Goal: Task Accomplishment & Management: Use online tool/utility

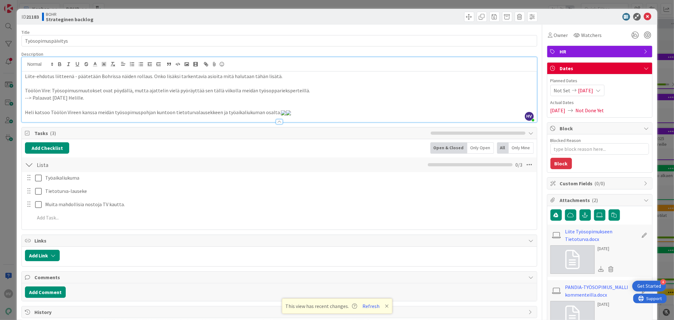
scroll to position [657, 0]
click at [225, 100] on p "--> Palaavat [DATE] Helille." at bounding box center [279, 97] width 508 height 7
click at [644, 14] on icon at bounding box center [648, 17] width 8 height 8
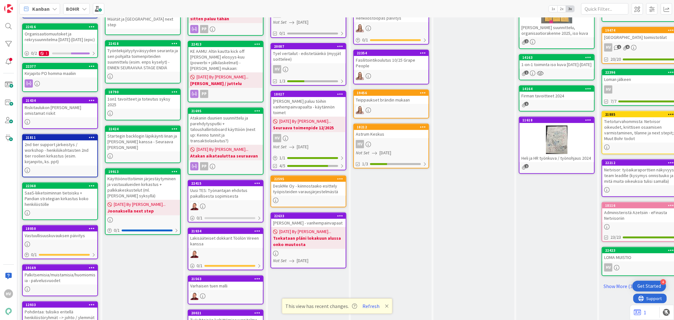
scroll to position [131, 0]
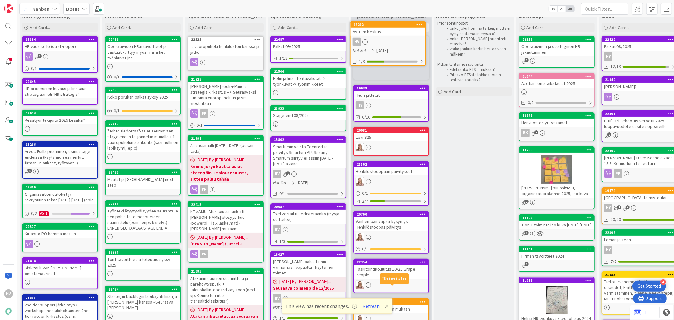
scroll to position [0, 0]
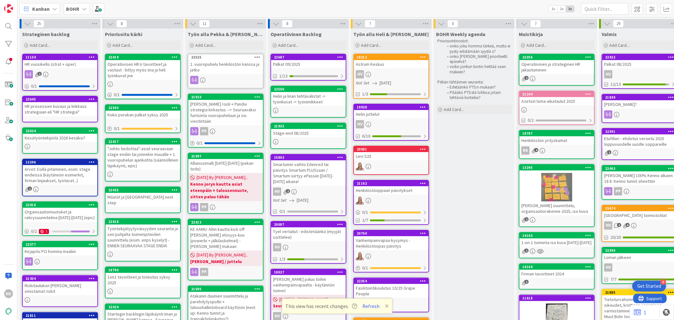
click at [404, 67] on div "Astrum Keskus" at bounding box center [391, 64] width 75 height 8
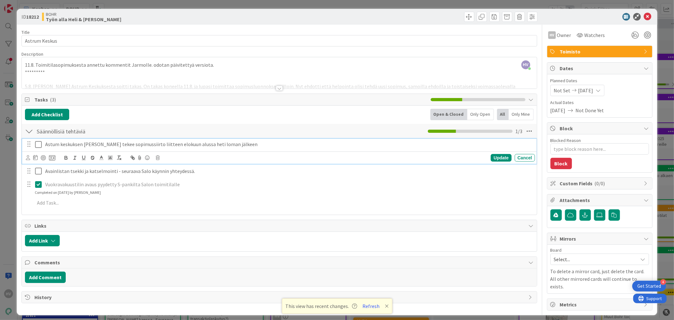
click at [37, 146] on icon at bounding box center [39, 145] width 9 height 8
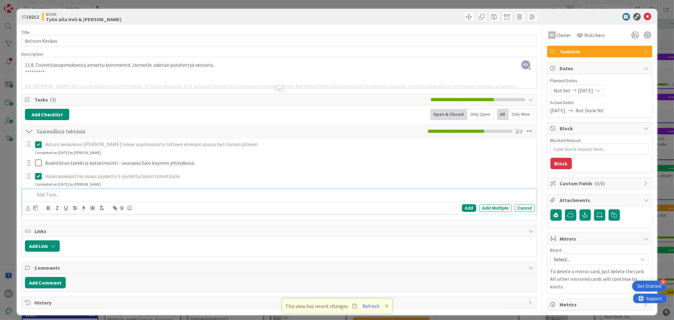
click at [58, 192] on p at bounding box center [283, 194] width 497 height 7
type textarea "x"
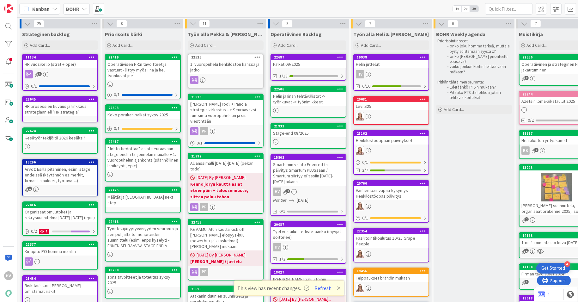
scroll to position [93, 143]
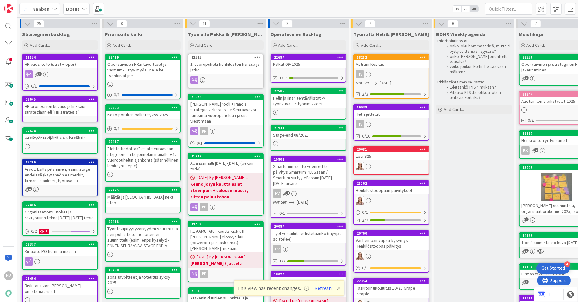
scroll to position [93, 143]
